Goal: Use online tool/utility: Utilize a website feature to perform a specific function

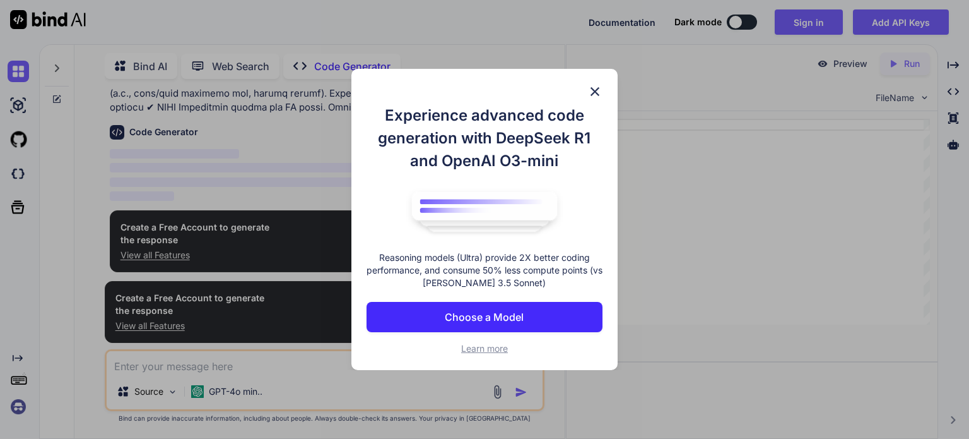
scroll to position [475, 0]
type textarea "x"
click at [449, 312] on p "Choose a Model" at bounding box center [484, 316] width 79 height 15
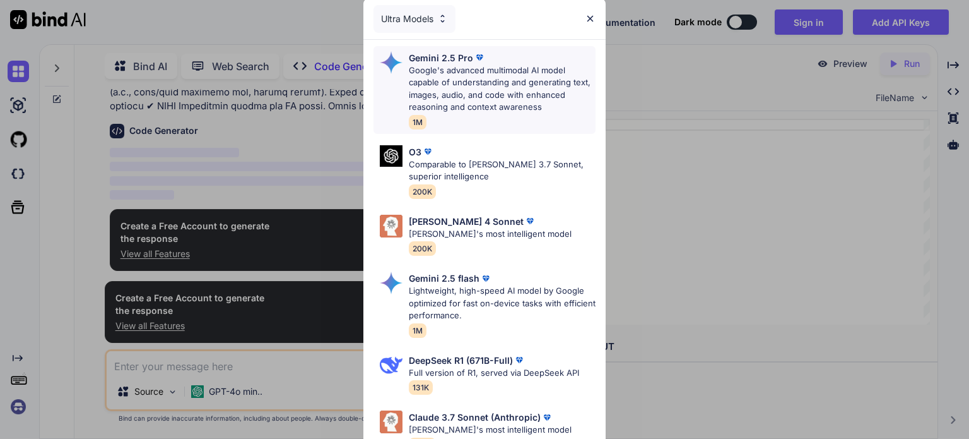
click at [505, 83] on p "Google's advanced multimodal AI model capable of understanding and generating t…" at bounding box center [502, 88] width 187 height 49
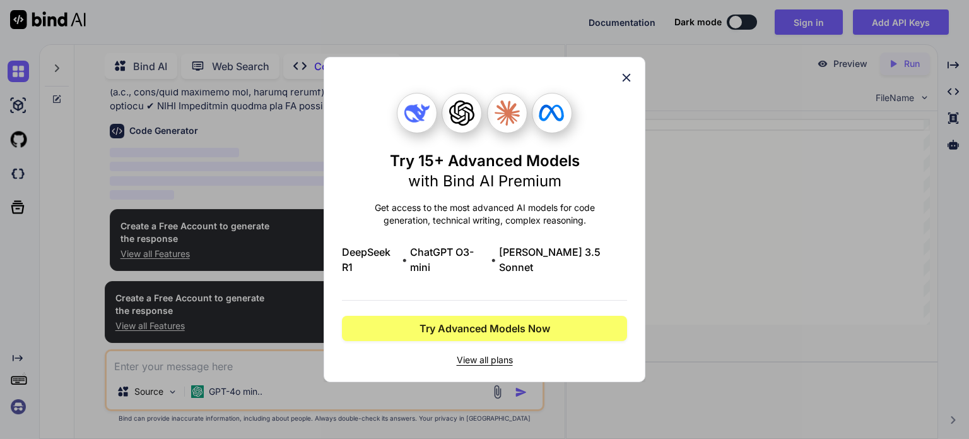
click at [624, 83] on icon at bounding box center [627, 78] width 14 height 14
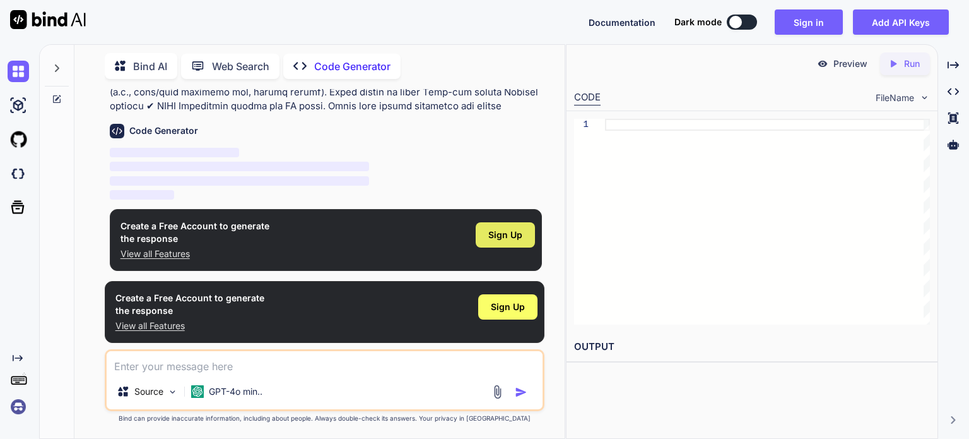
click at [497, 230] on span "Sign Up" at bounding box center [506, 234] width 34 height 13
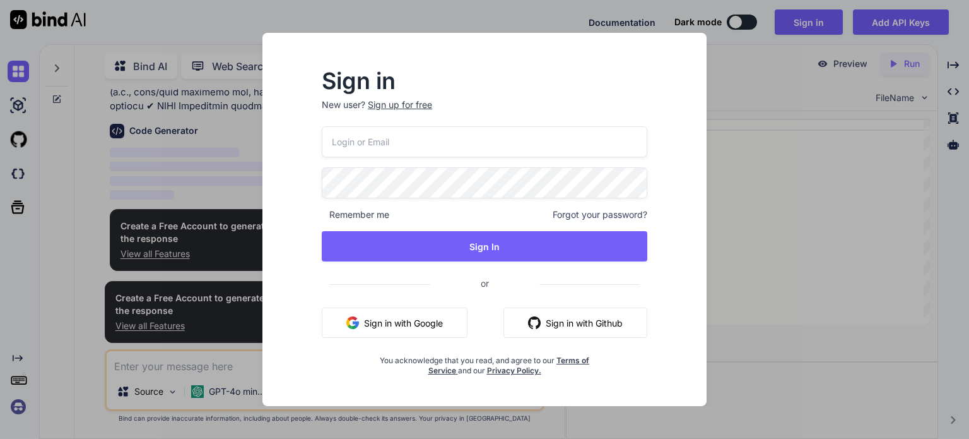
click at [437, 314] on button "Sign in with Google" at bounding box center [395, 322] width 146 height 30
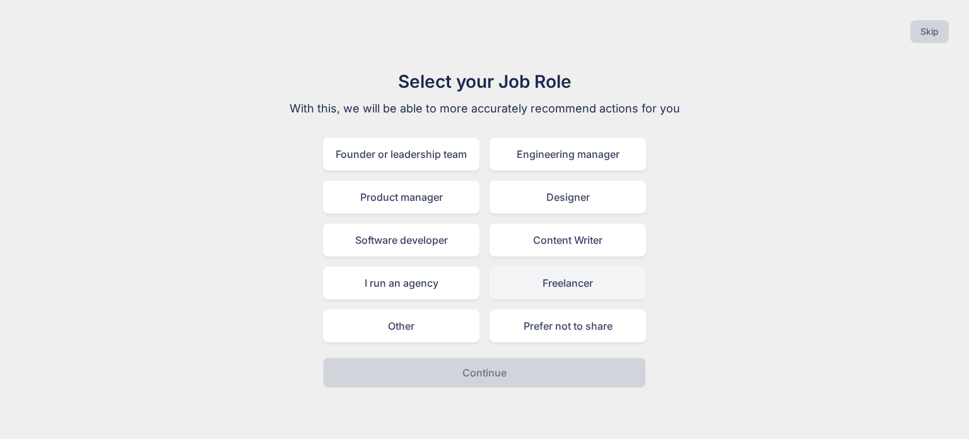
click at [545, 276] on div "Freelancer" at bounding box center [568, 282] width 157 height 33
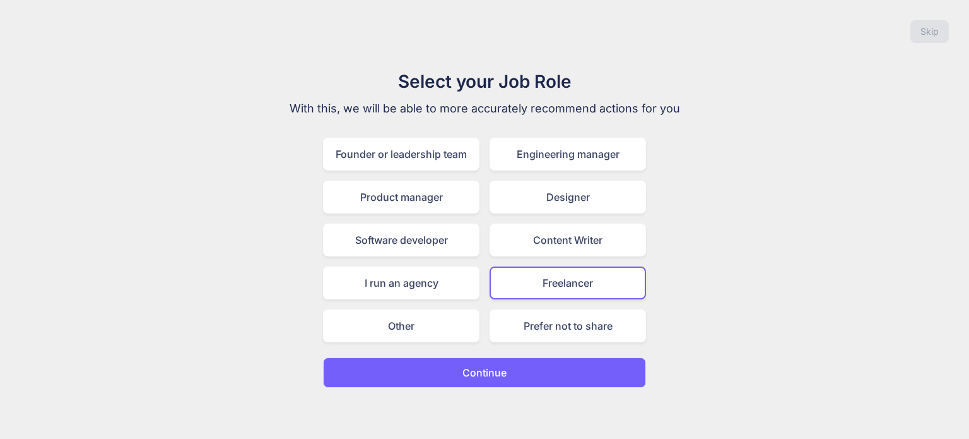
click at [509, 376] on button "Continue" at bounding box center [484, 372] width 323 height 30
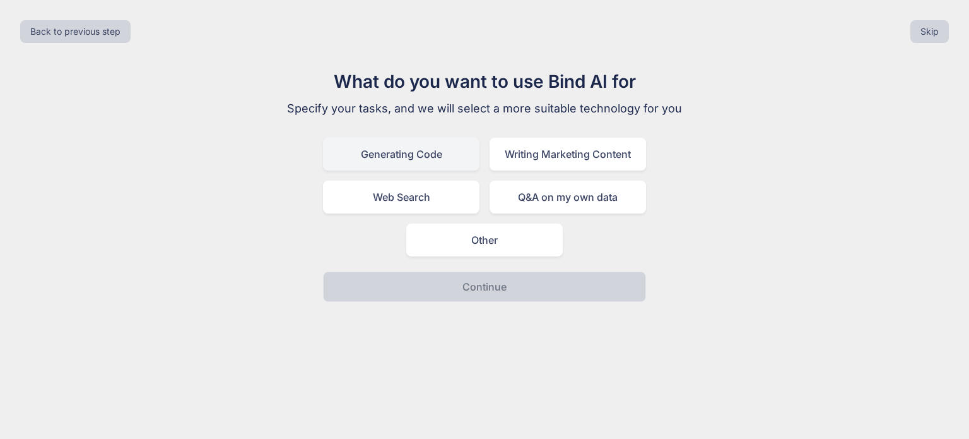
click at [390, 146] on div "Generating Code" at bounding box center [401, 154] width 157 height 33
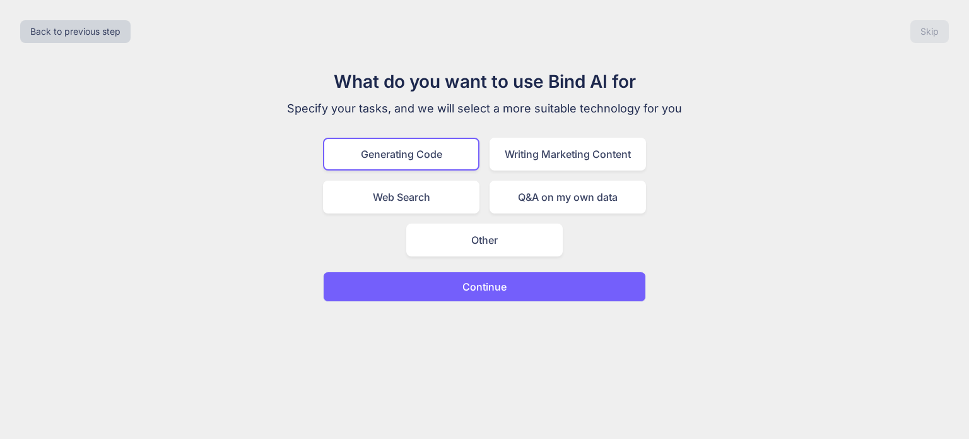
click at [449, 295] on button "Continue" at bounding box center [484, 286] width 323 height 30
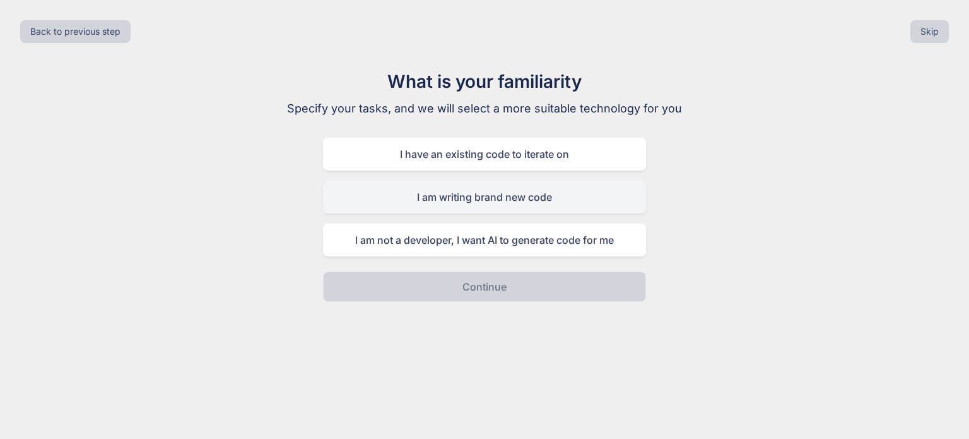
click at [446, 196] on div "I am writing brand new code" at bounding box center [484, 197] width 323 height 33
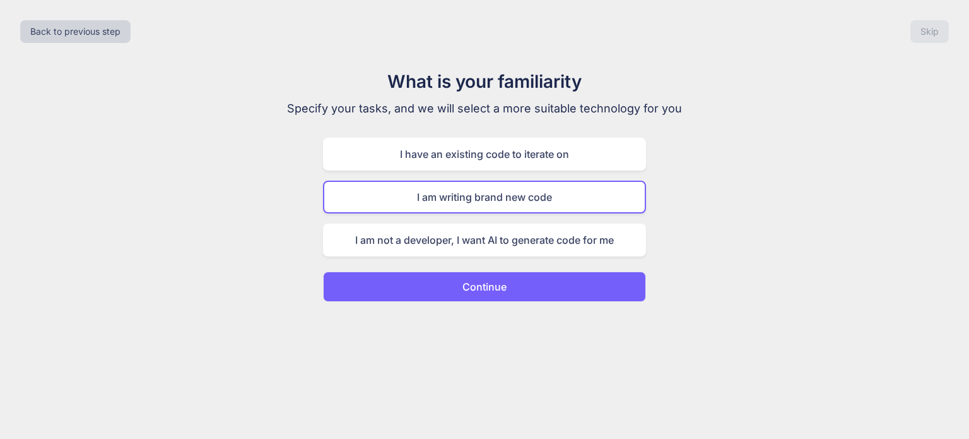
click at [453, 287] on button "Continue" at bounding box center [484, 286] width 323 height 30
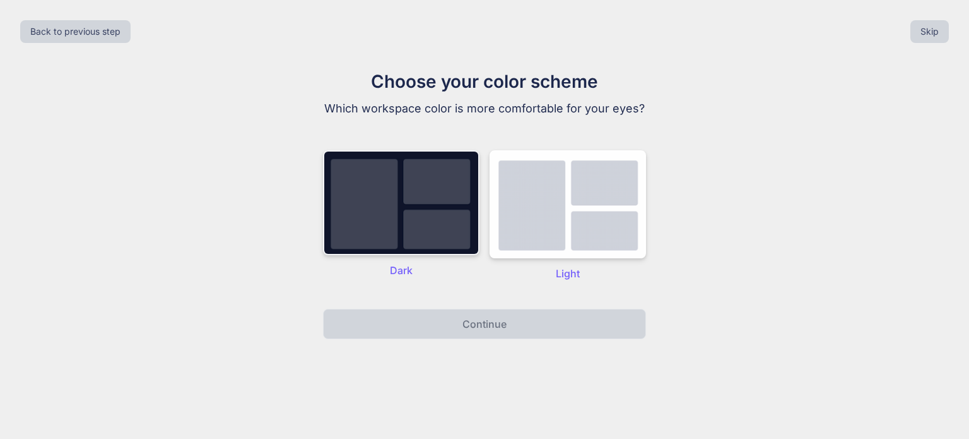
click at [430, 240] on img at bounding box center [401, 202] width 157 height 105
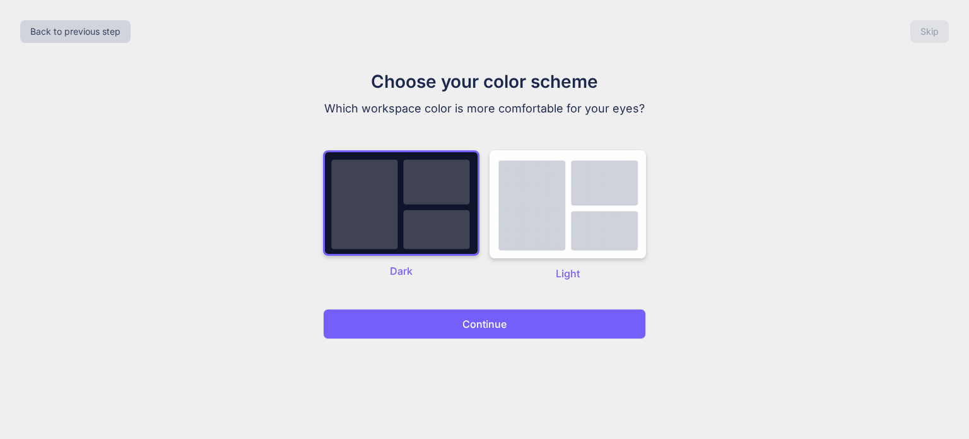
click at [450, 323] on button "Continue" at bounding box center [484, 324] width 323 height 30
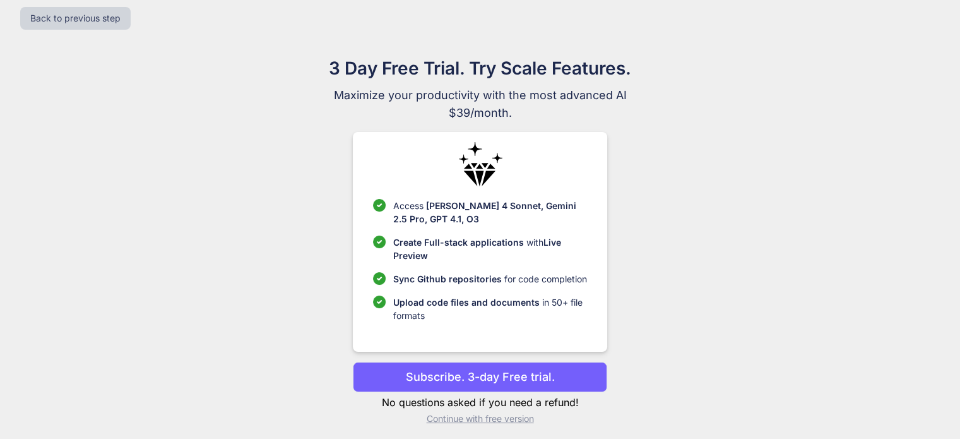
scroll to position [19, 0]
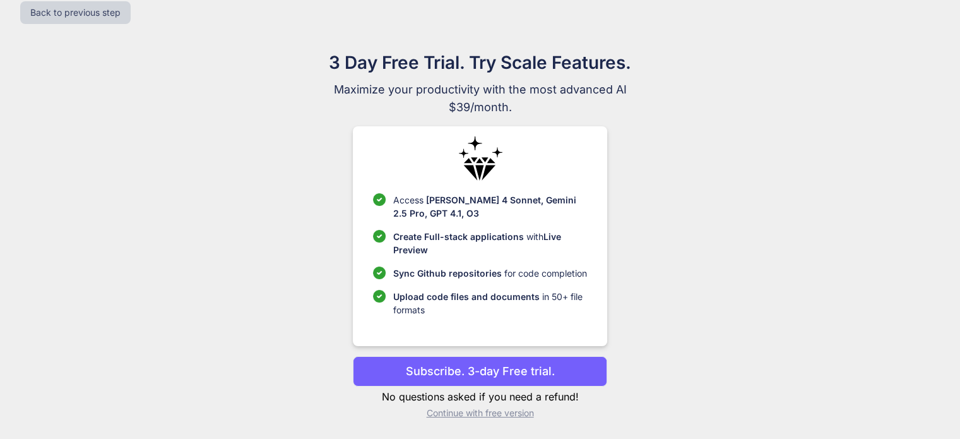
click at [466, 408] on p "Continue with free version" at bounding box center [480, 412] width 254 height 13
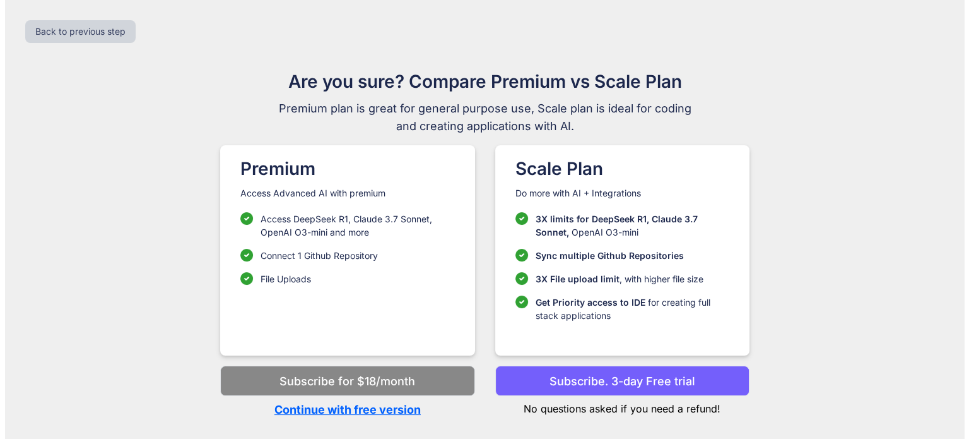
scroll to position [0, 0]
click at [396, 405] on p "Continue with free version" at bounding box center [347, 409] width 254 height 17
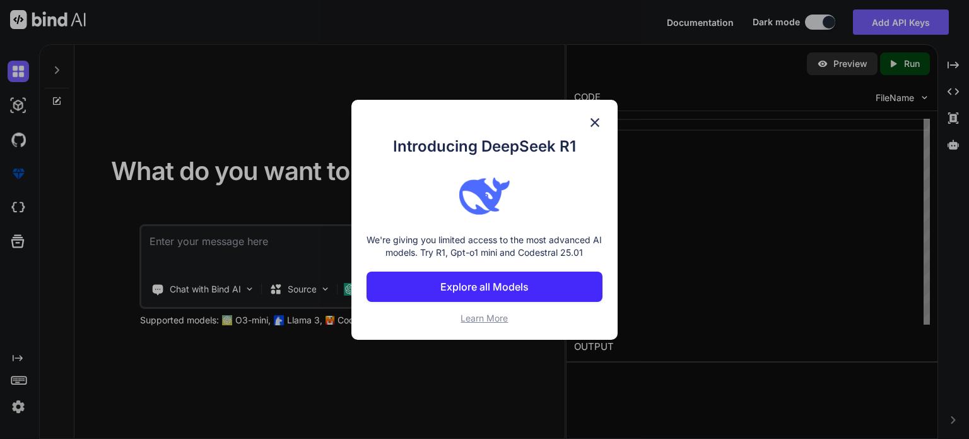
click at [593, 121] on img at bounding box center [595, 122] width 15 height 15
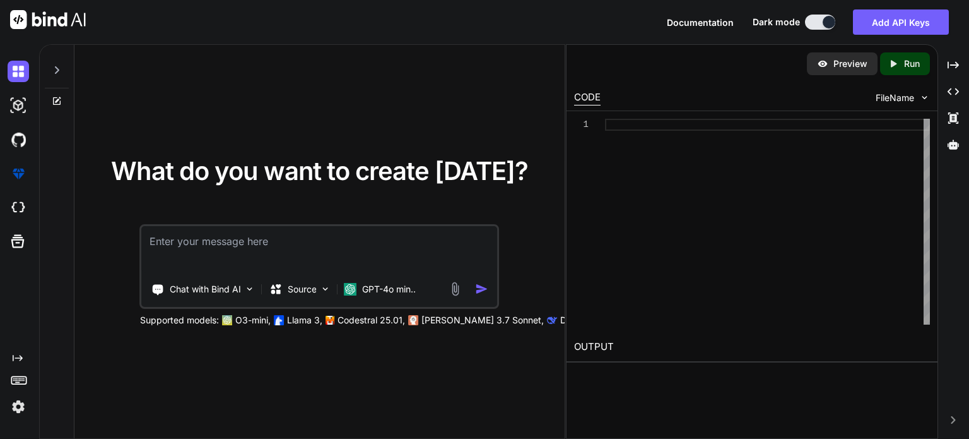
click at [324, 236] on textarea at bounding box center [319, 249] width 355 height 47
paste textarea "Lore Ipsumdo s Ametcon Adipisc Elitseddoei Tempor inc UtlaBoree dolo magnaal en…"
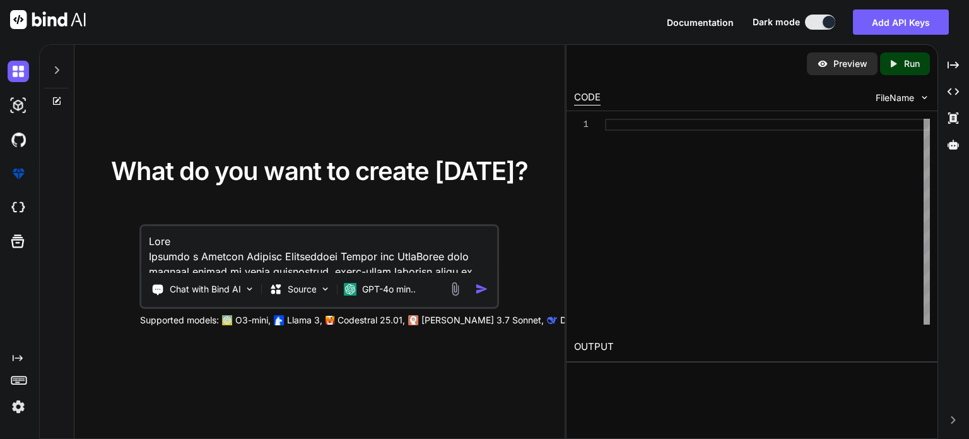
scroll to position [2258, 0]
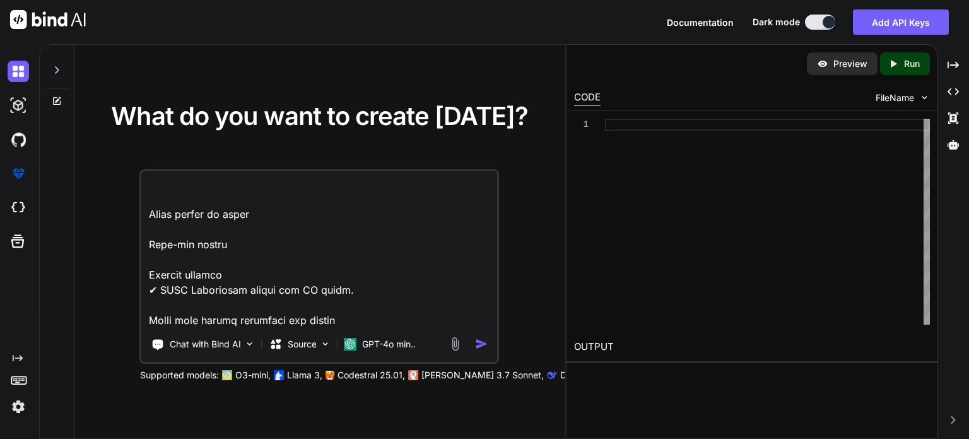
type textarea "Lore Ipsumdo s Ametcon Adipisc Elitseddoei Tempor inc UtlaBoree dolo magnaal en…"
click at [477, 340] on img "button" at bounding box center [481, 343] width 13 height 13
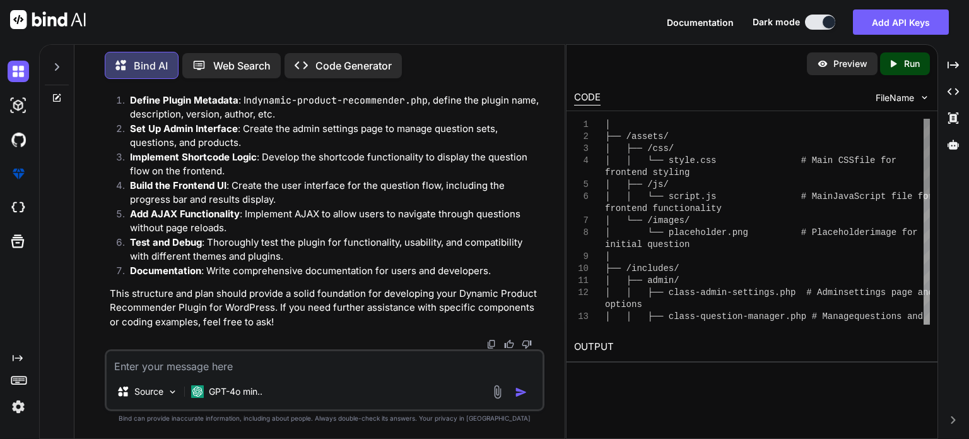
scroll to position [1413, 0]
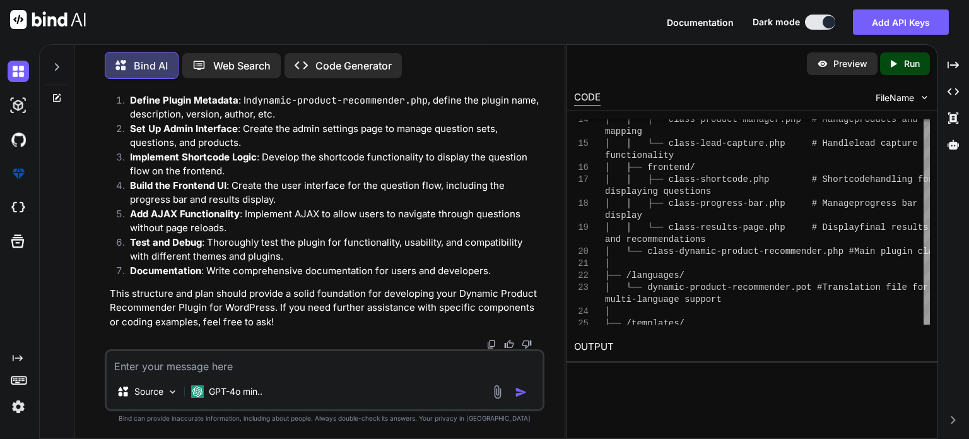
click at [364, 60] on p "Code Generator" at bounding box center [354, 65] width 76 height 15
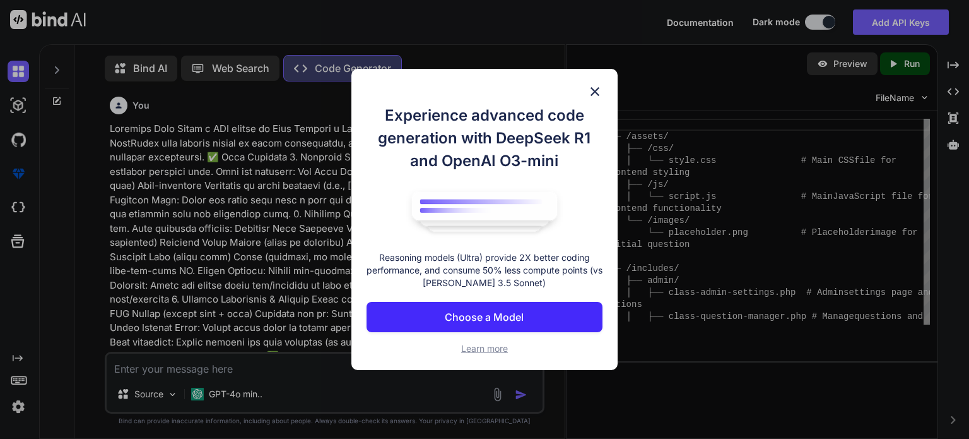
scroll to position [5, 0]
click at [596, 89] on img at bounding box center [595, 91] width 15 height 15
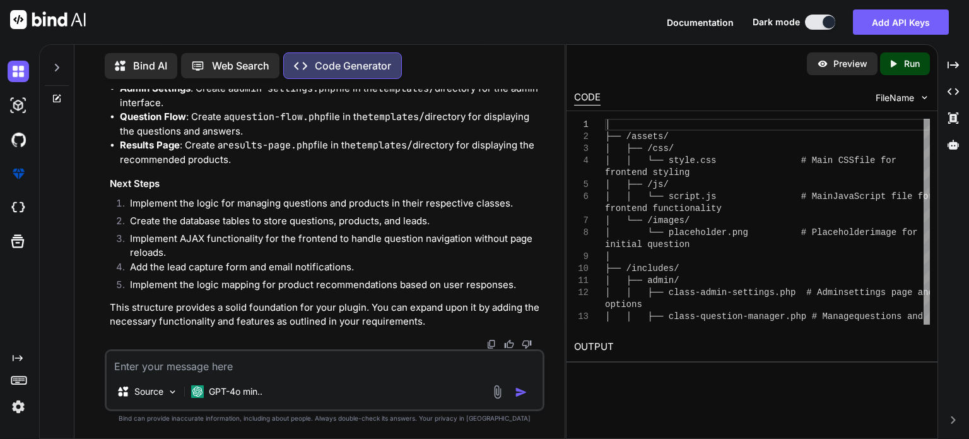
scroll to position [2315, 0]
click at [232, 367] on textarea at bounding box center [325, 362] width 436 height 23
type textarea "create all functionality and full code from start"
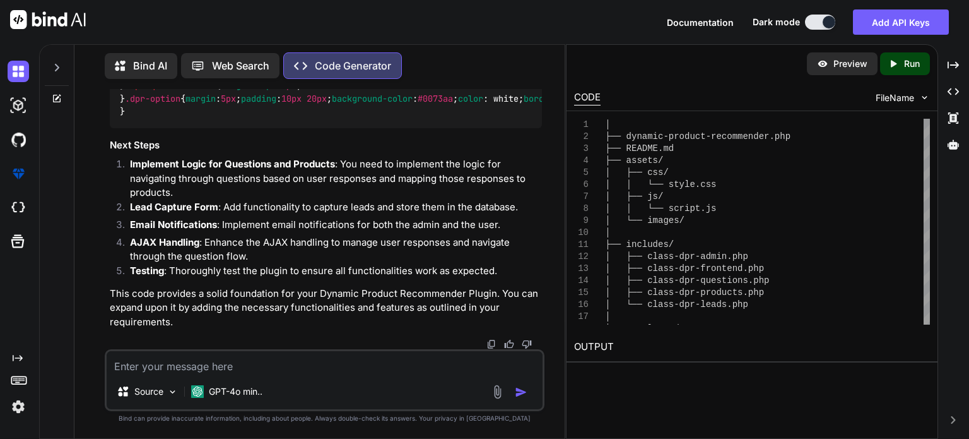
scroll to position [7102, 0]
type textarea "go on"
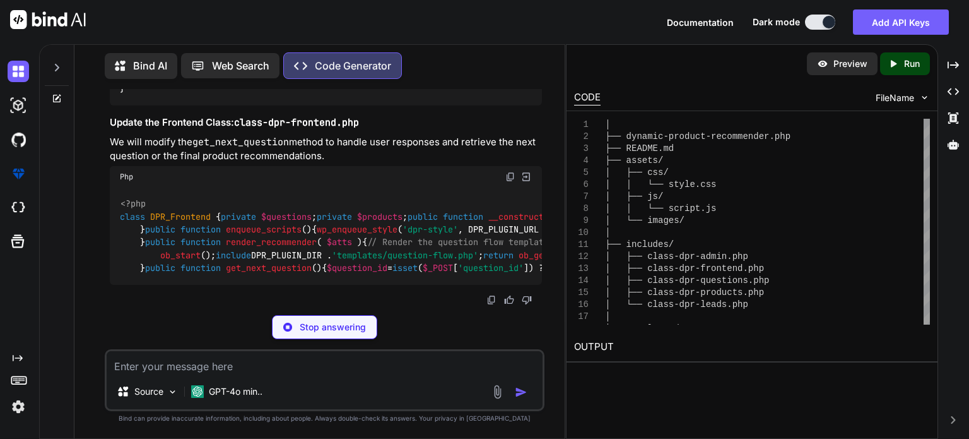
scroll to position [8313, 0]
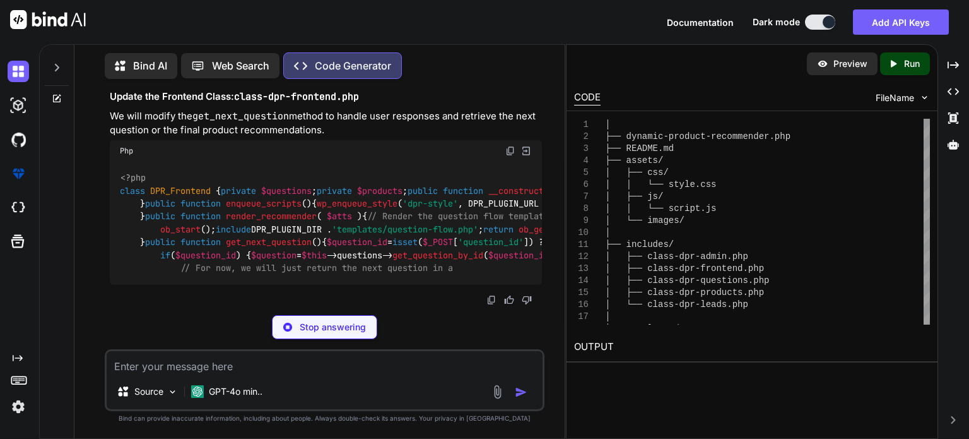
click at [524, 157] on img at bounding box center [526, 150] width 11 height 11
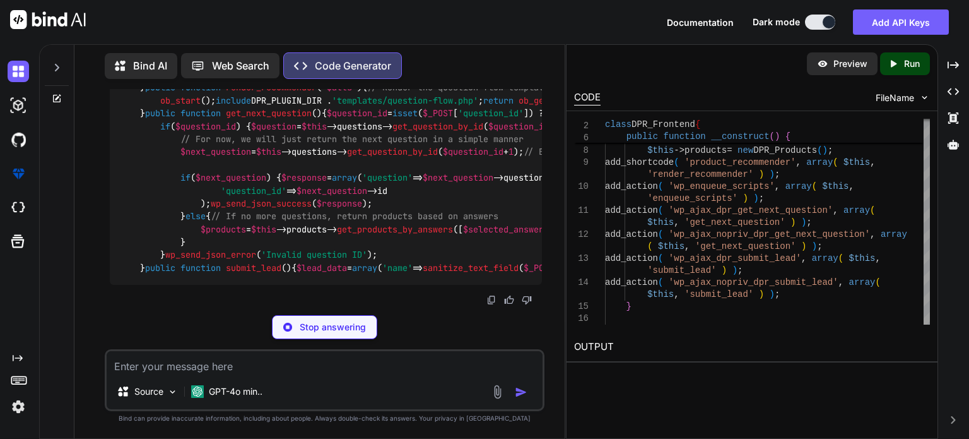
click at [920, 99] on img at bounding box center [925, 97] width 11 height 11
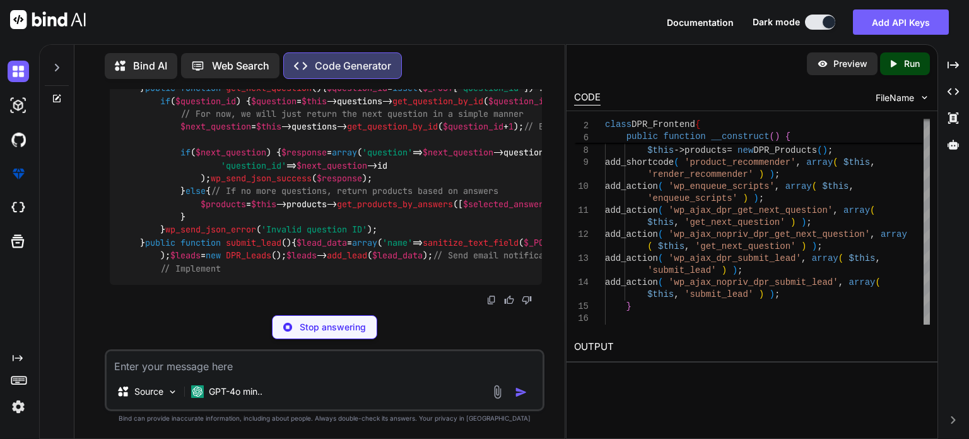
click at [901, 99] on span "FileName" at bounding box center [895, 98] width 38 height 13
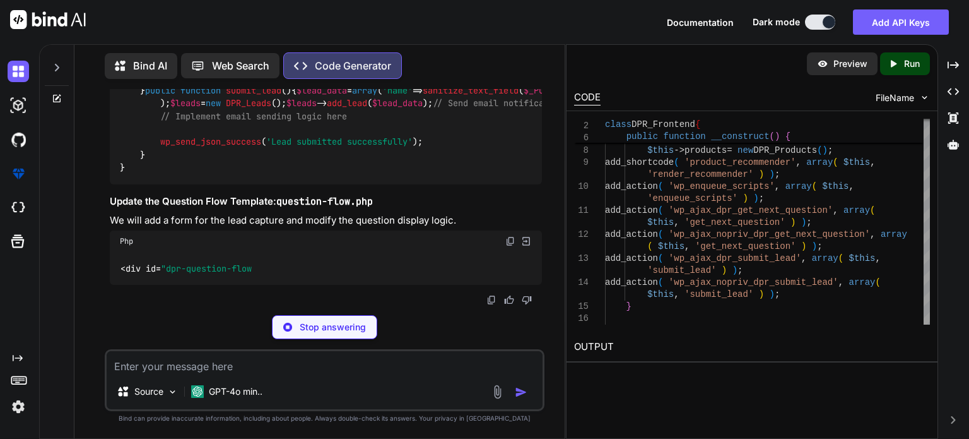
click at [920, 95] on img at bounding box center [925, 97] width 11 height 11
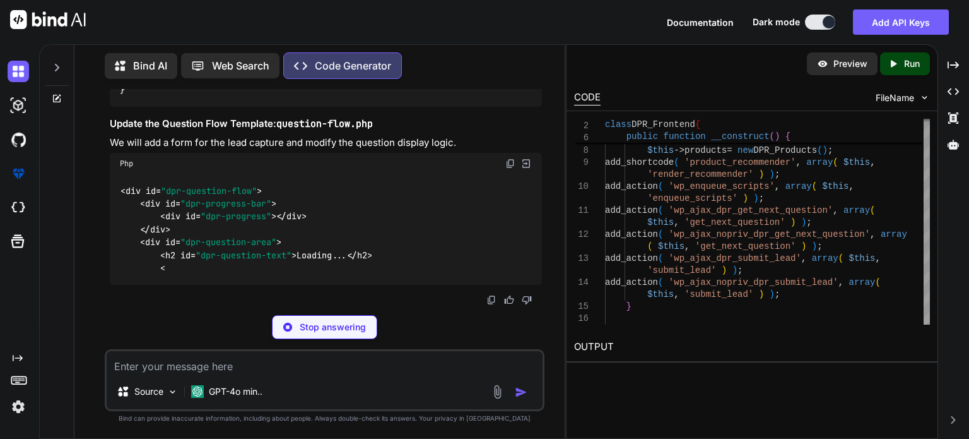
click at [846, 68] on p "Preview" at bounding box center [851, 63] width 34 height 13
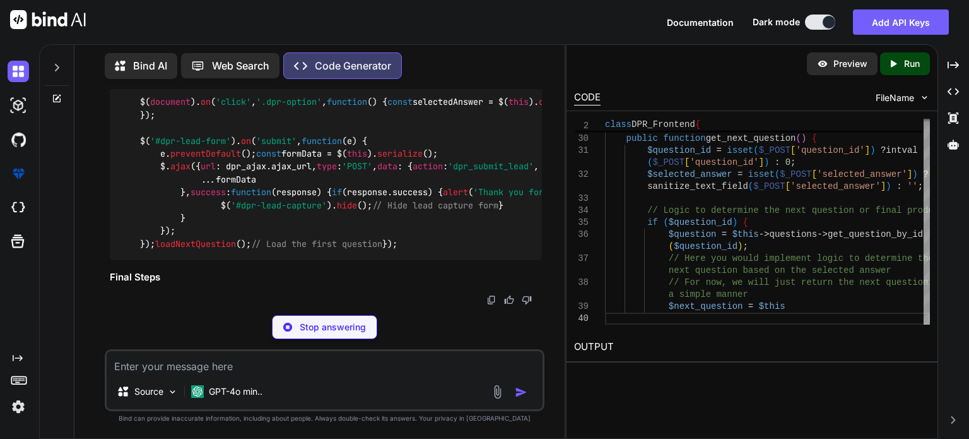
scroll to position [10410, 0]
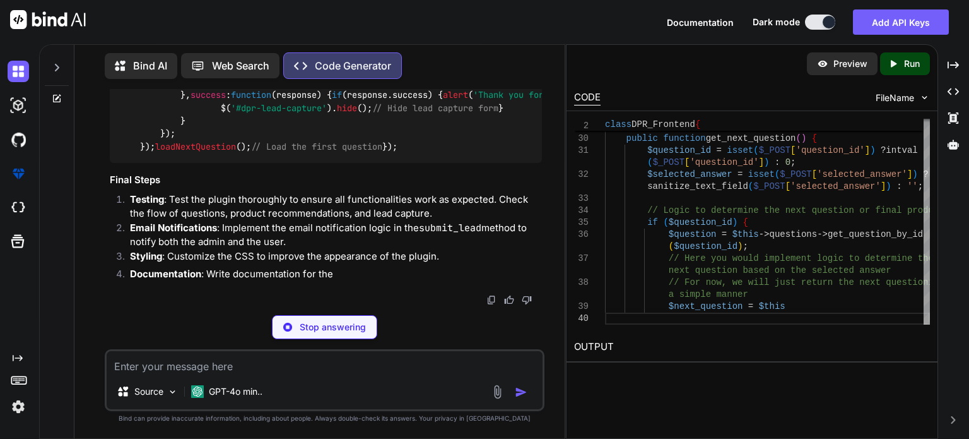
click at [901, 60] on icon "Created with Pixso." at bounding box center [896, 63] width 16 height 11
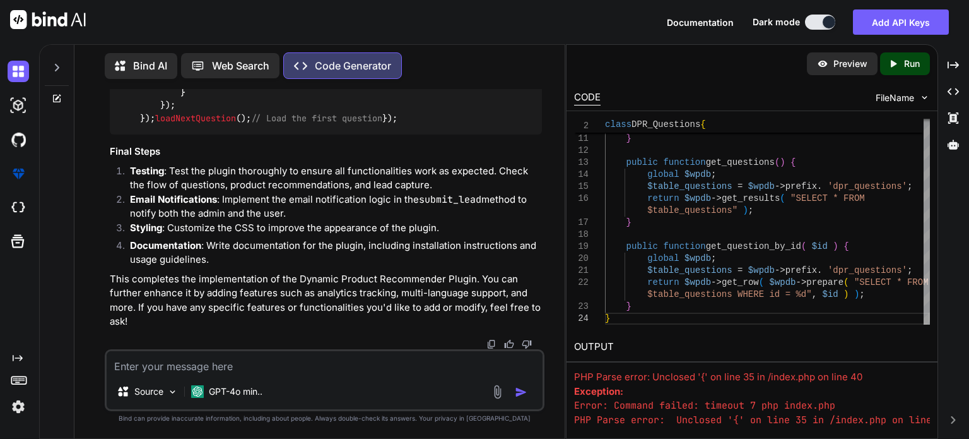
scroll to position [10582, 0]
click at [267, 363] on textarea at bounding box center [325, 362] width 436 height 23
type textarea "go on"
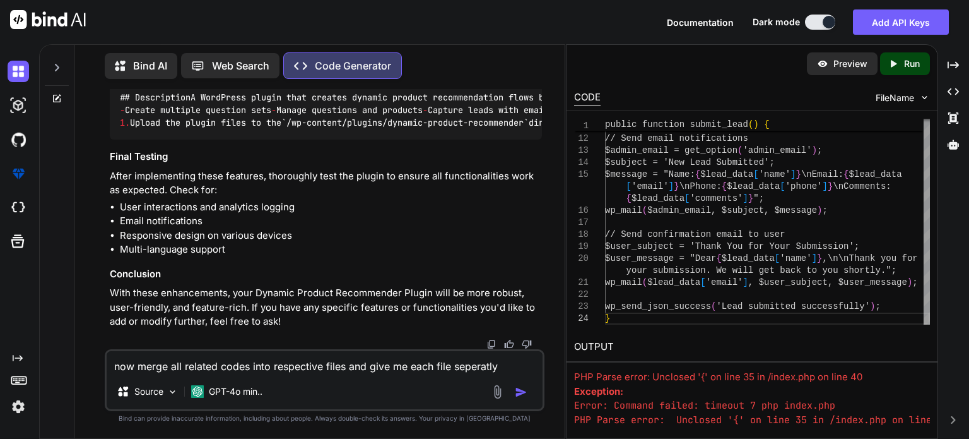
scroll to position [13171, 0]
type textarea "now merge all related codes into respective files and give me each file separat…"
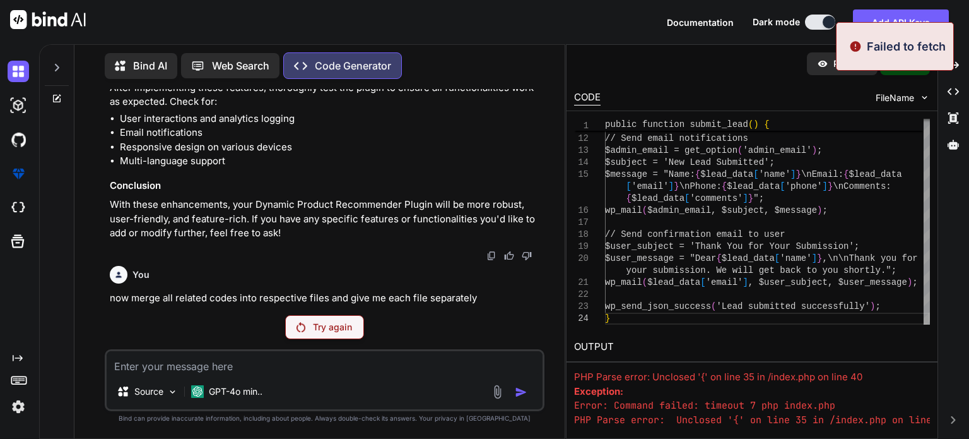
scroll to position [10888, 0]
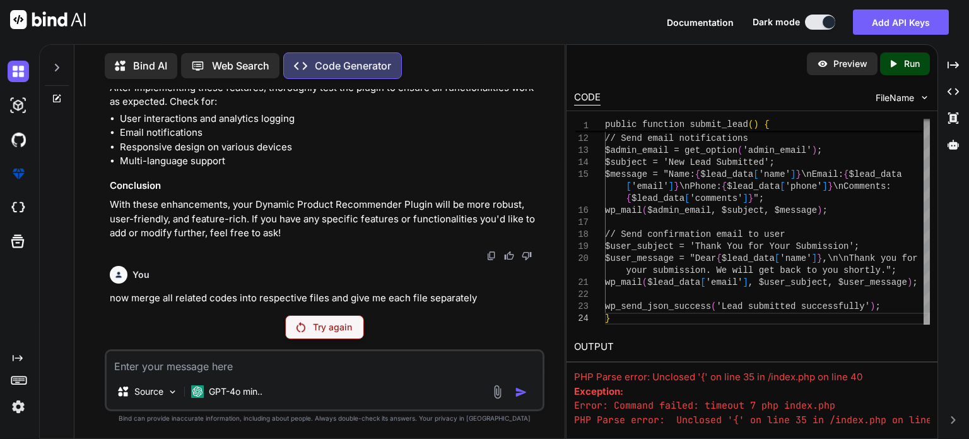
click at [329, 327] on p "Try again" at bounding box center [332, 327] width 39 height 13
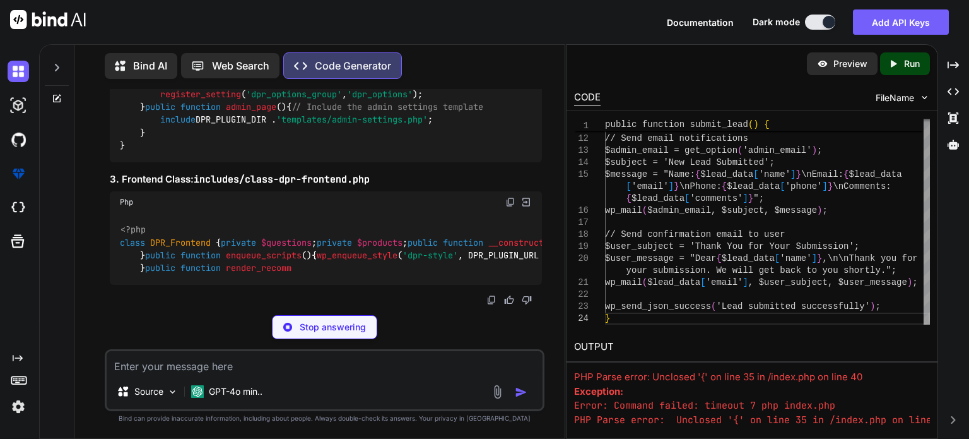
scroll to position [14733, 0]
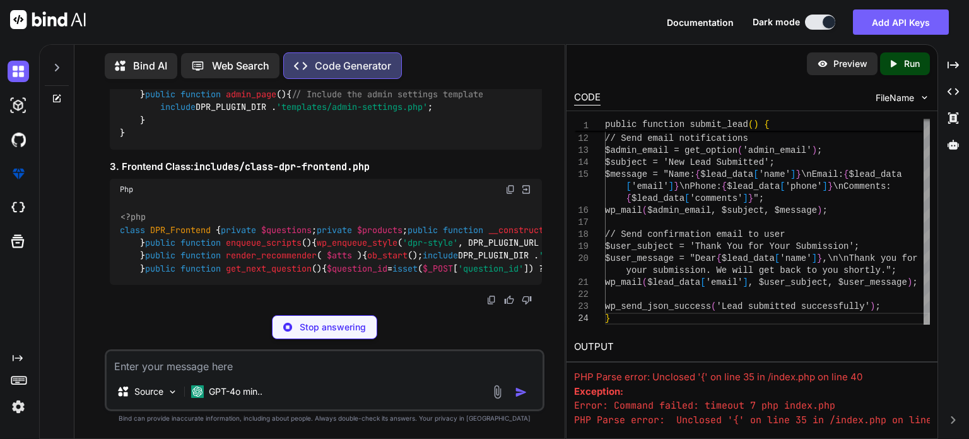
click at [382, 61] on span "'Product Recommender'" at bounding box center [435, 55] width 106 height 11
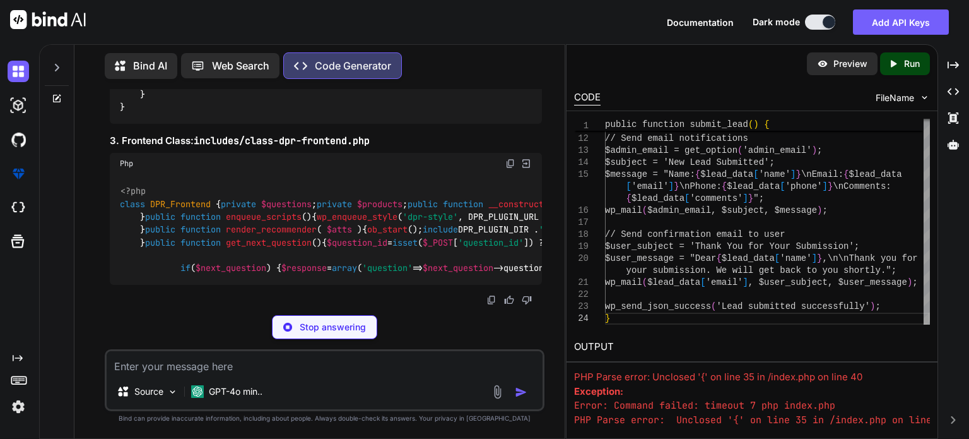
click at [382, 35] on span "'Product Recommender'" at bounding box center [435, 29] width 106 height 11
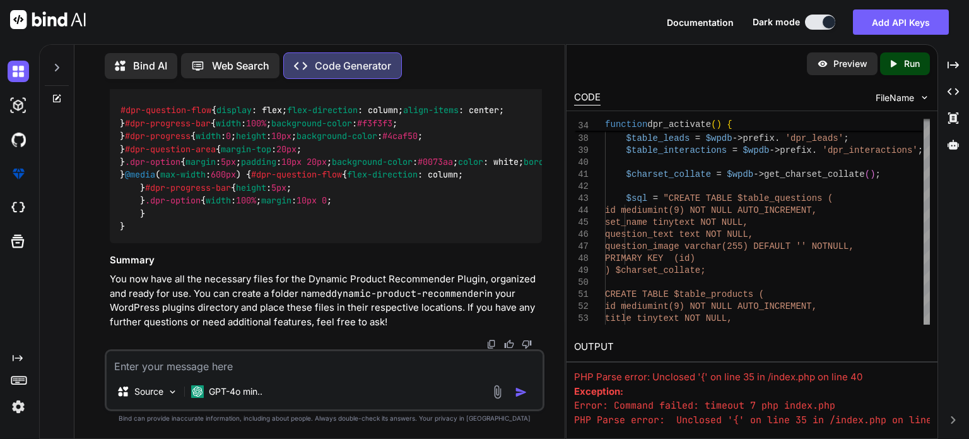
scroll to position [17735, 0]
